Goal: Navigation & Orientation: Understand site structure

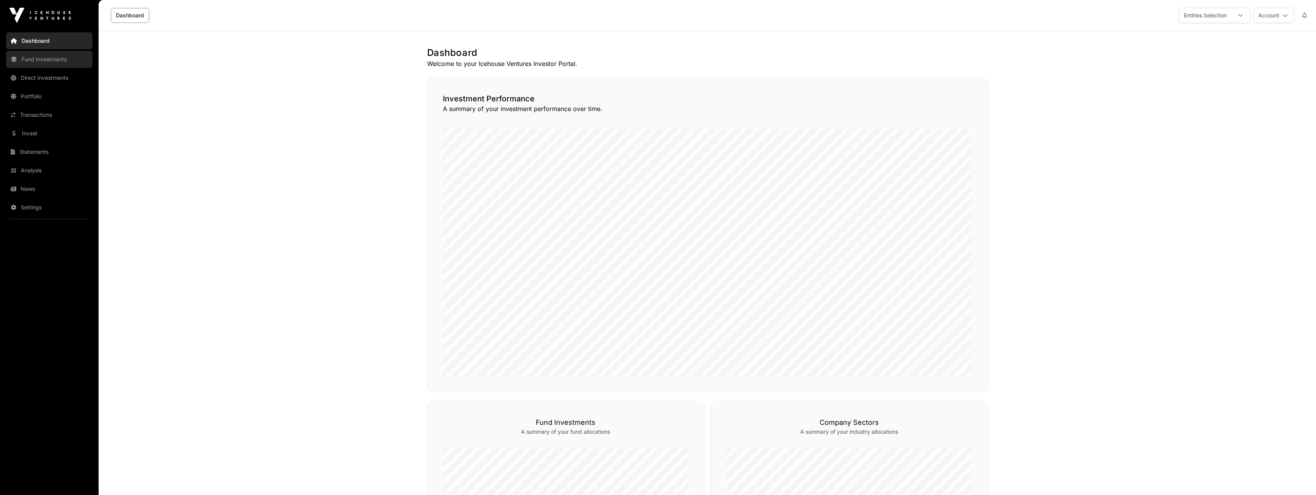
click at [51, 62] on link "Fund Investments" at bounding box center [49, 59] width 86 height 17
click at [36, 96] on link "Portfolio" at bounding box center [49, 96] width 86 height 17
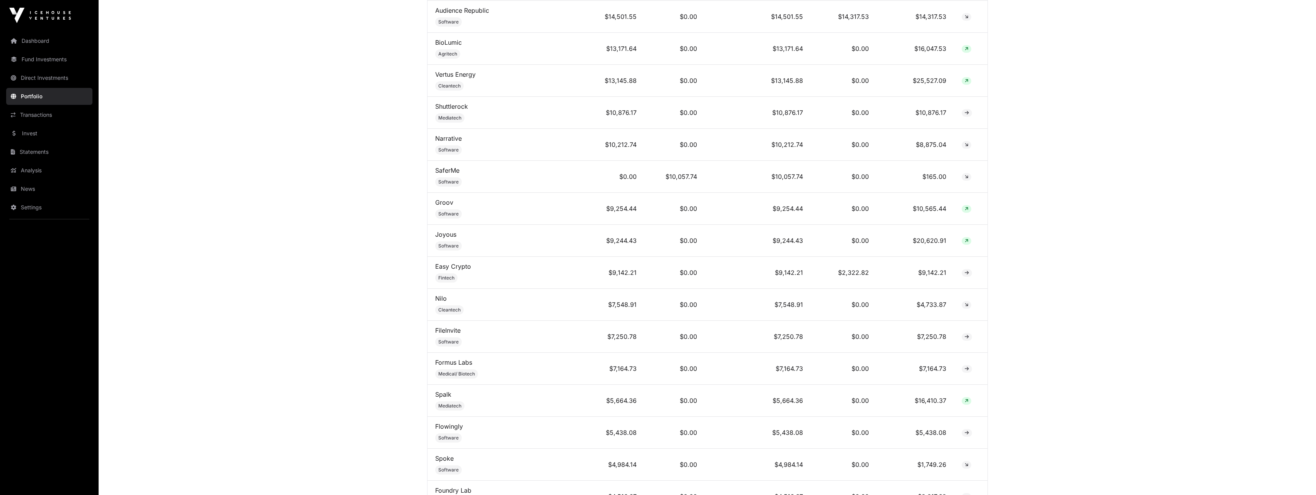
scroll to position [925, 0]
click at [965, 240] on icon at bounding box center [967, 237] width 4 height 5
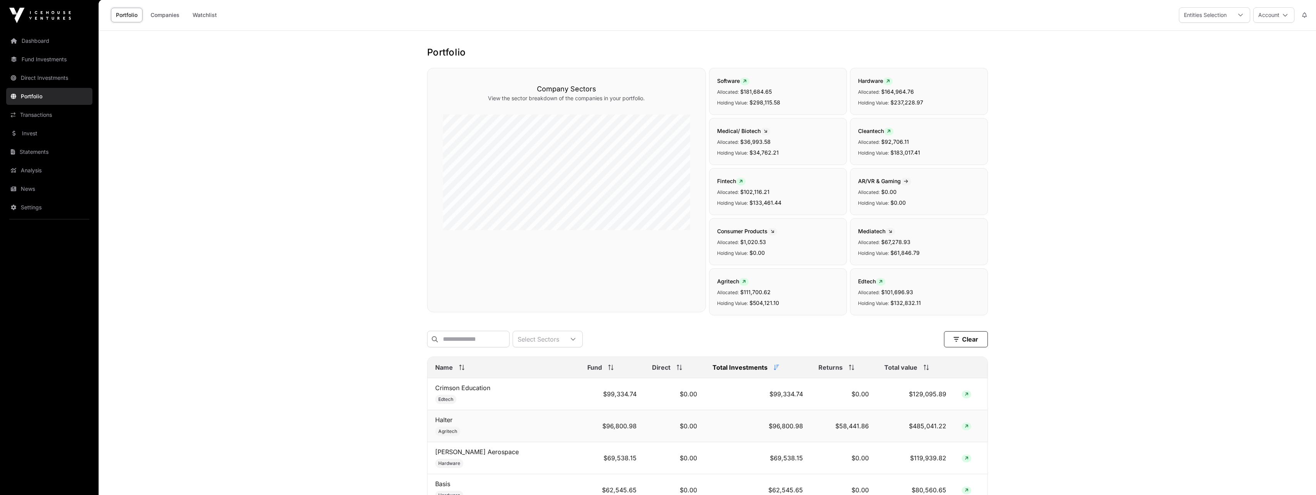
scroll to position [0, 0]
click at [57, 77] on link "Direct Investments" at bounding box center [49, 77] width 86 height 17
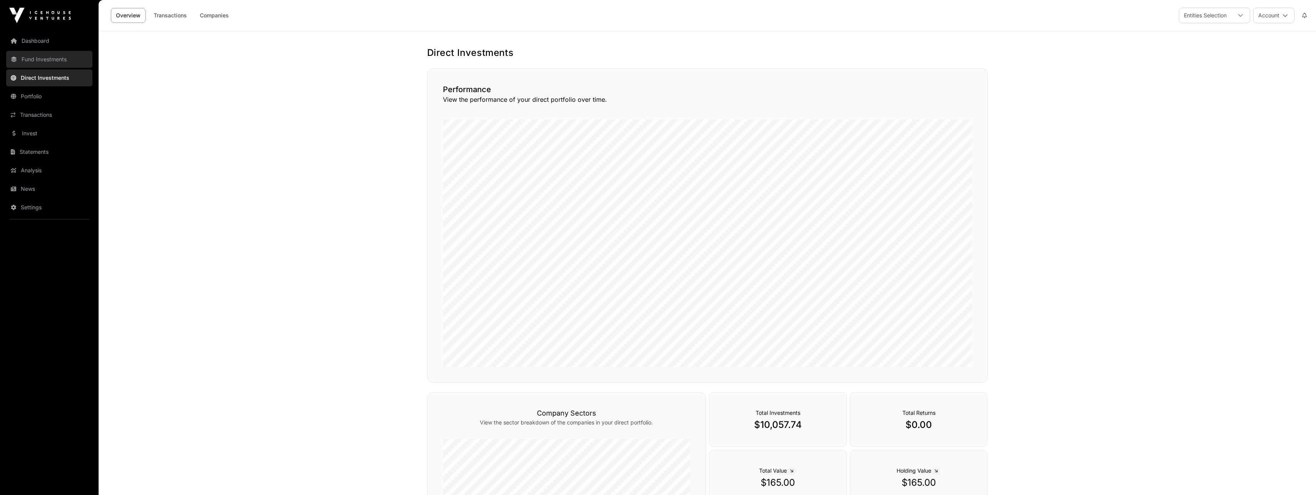
click at [54, 59] on link "Fund Investments" at bounding box center [49, 59] width 86 height 17
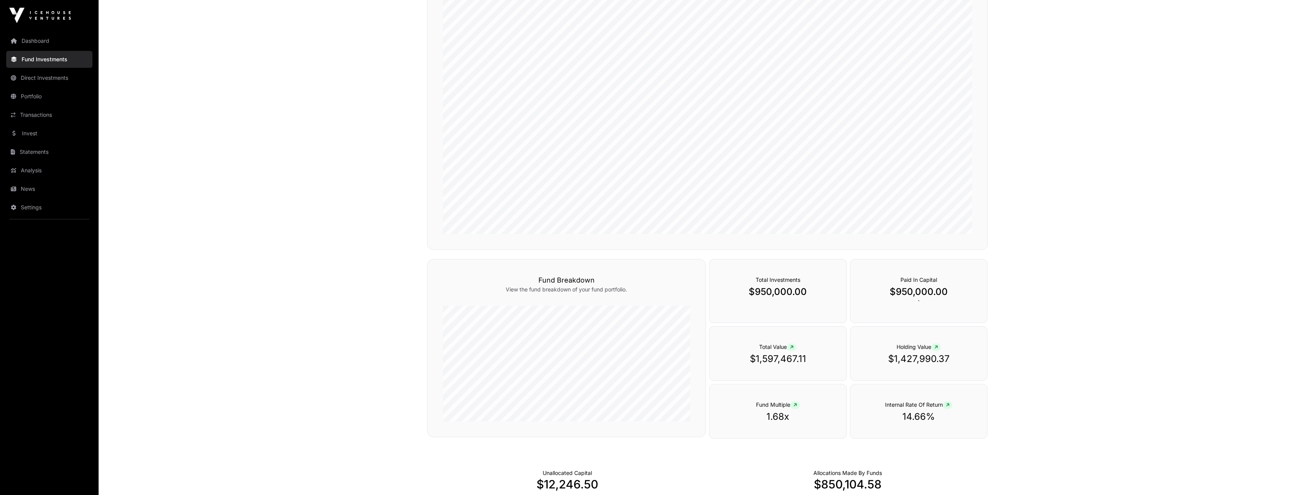
scroll to position [148, 0]
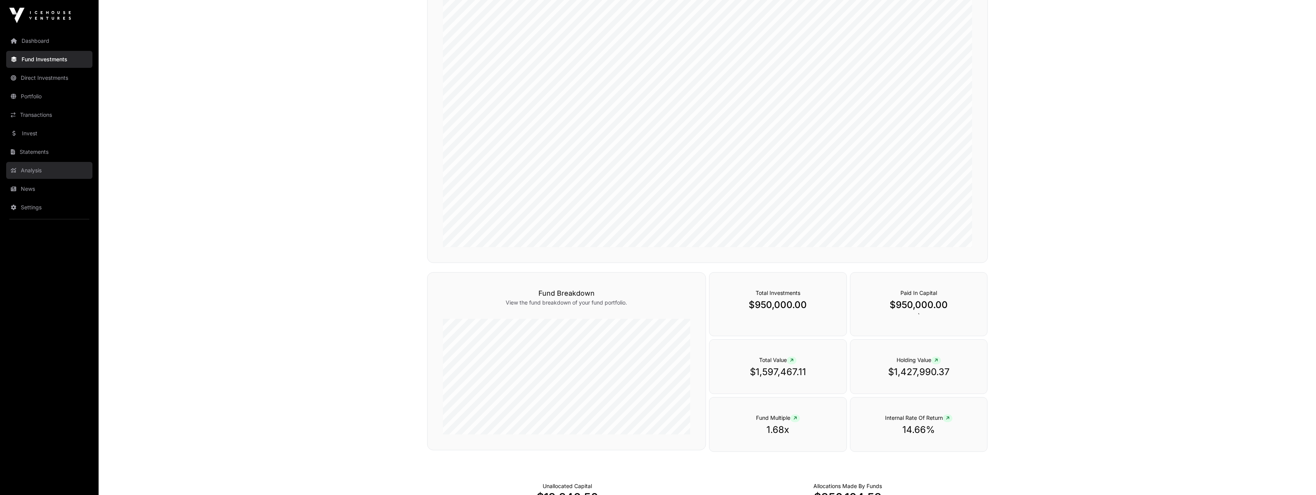
click at [34, 171] on link "Analysis" at bounding box center [49, 170] width 86 height 17
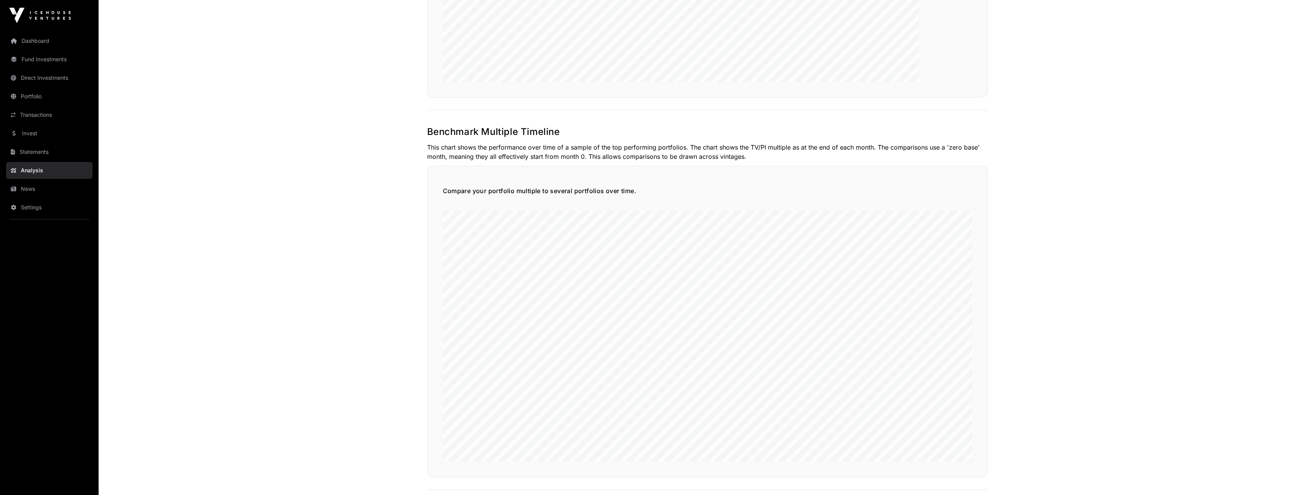
scroll to position [1682, 0]
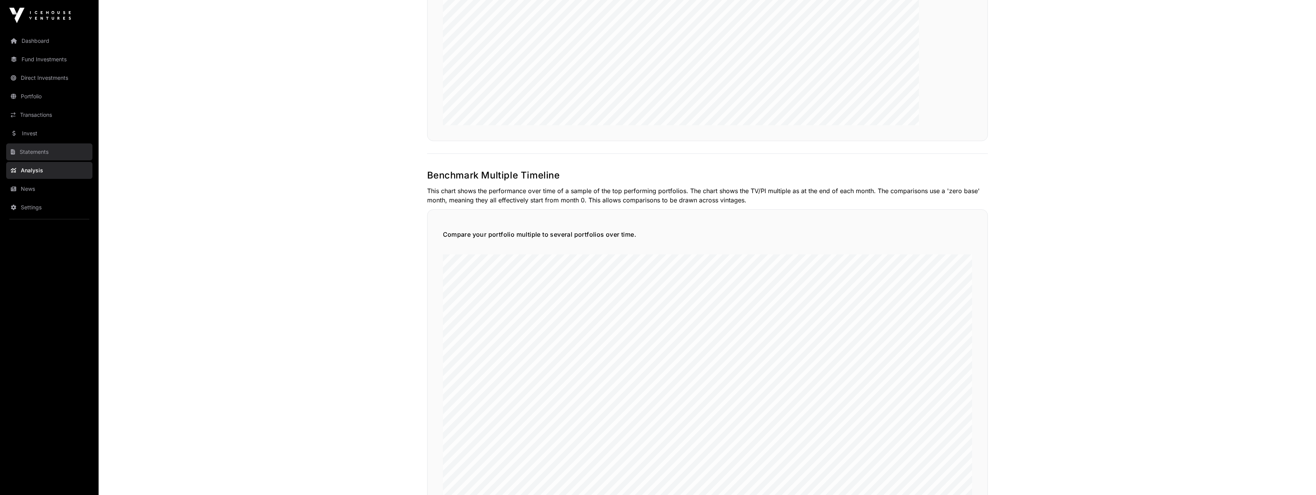
click at [34, 151] on link "Statements" at bounding box center [49, 151] width 86 height 17
